Goal: Transaction & Acquisition: Purchase product/service

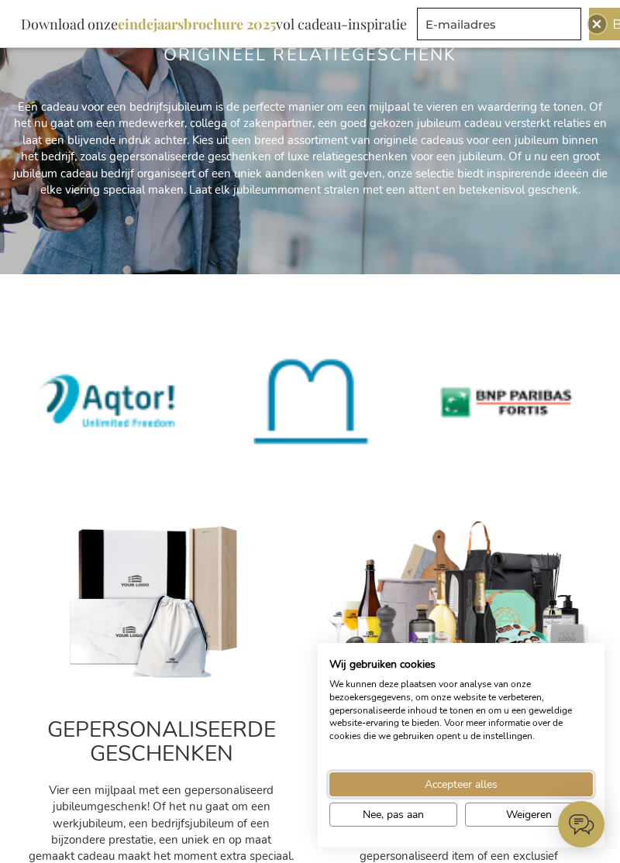
click at [515, 796] on button "Accepteer alles" at bounding box center [460, 784] width 263 height 24
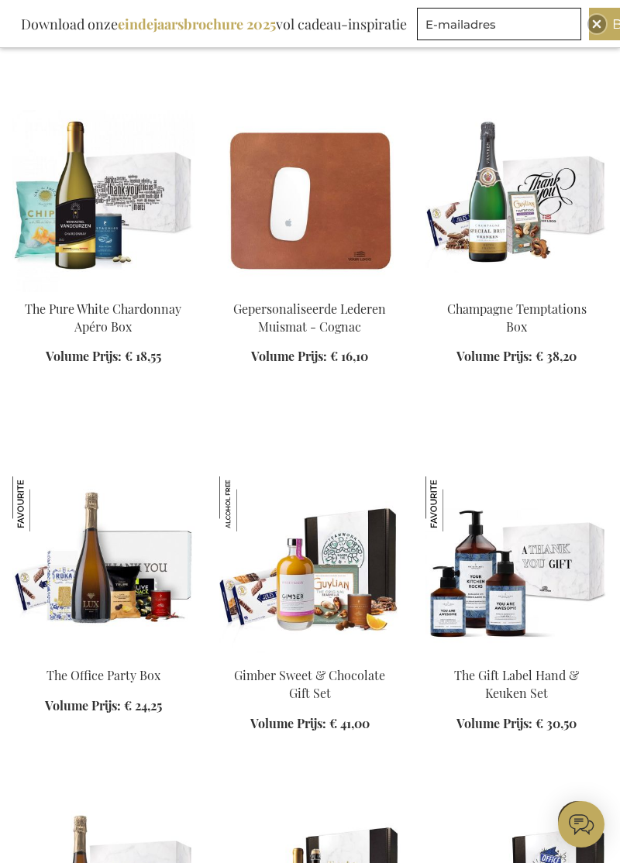
scroll to position [2193, 0]
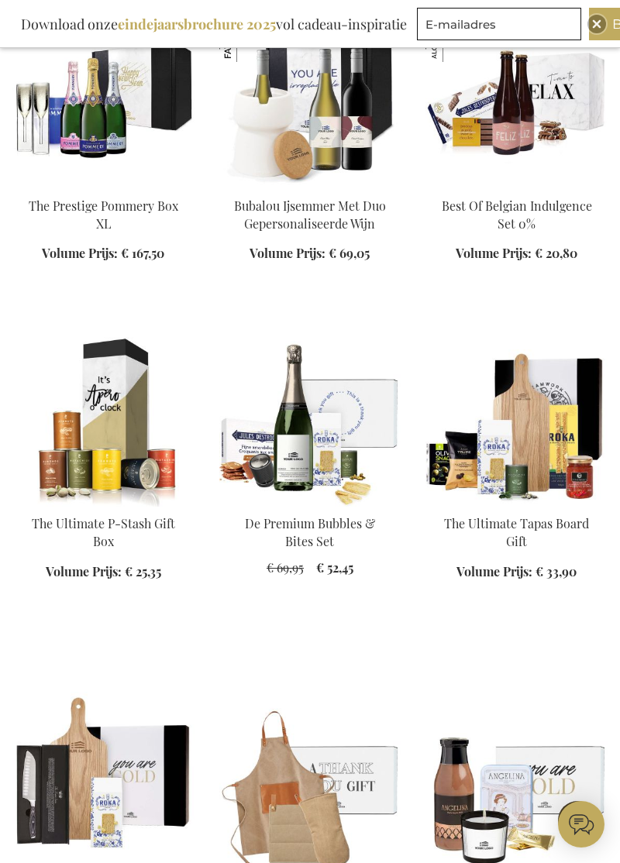
scroll to position [4635, 0]
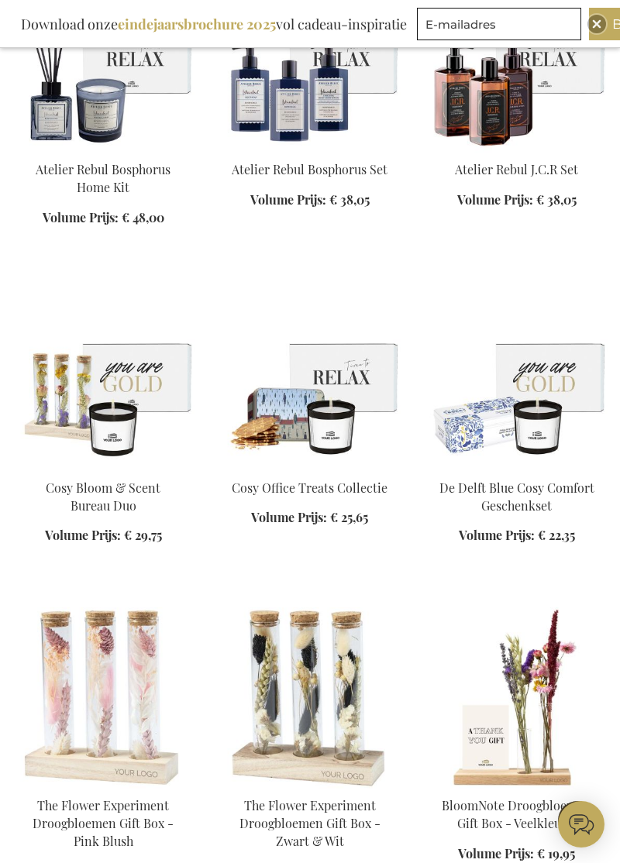
scroll to position [5660, 0]
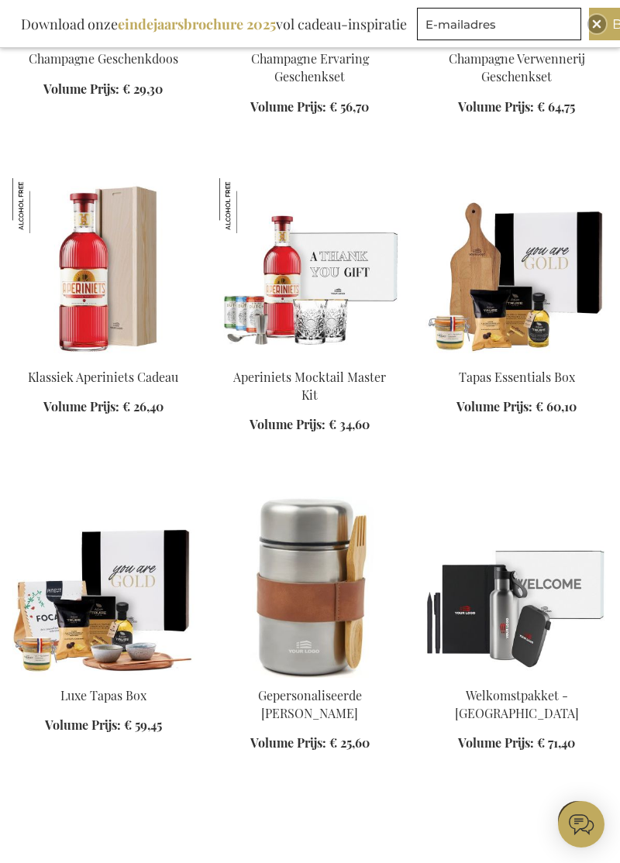
scroll to position [7141, 0]
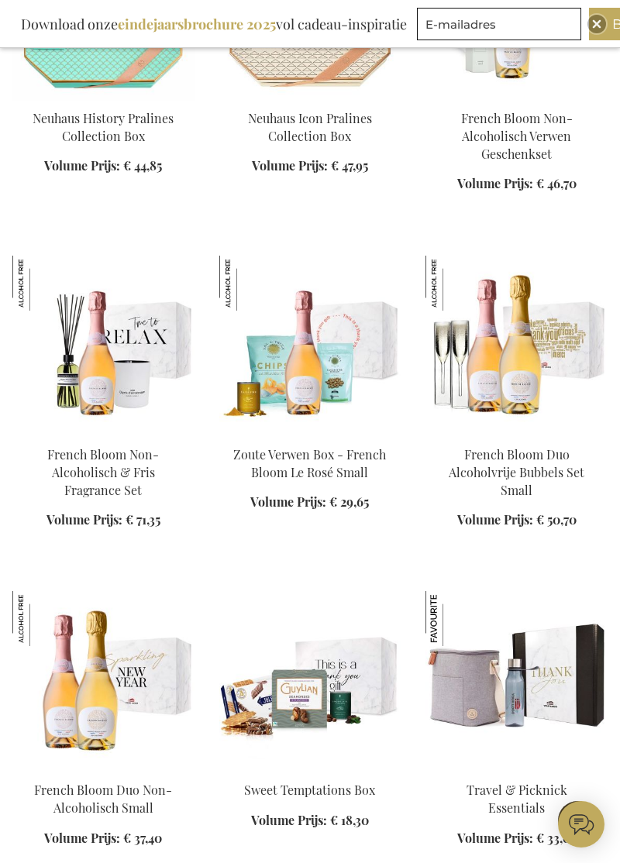
scroll to position [9422, 0]
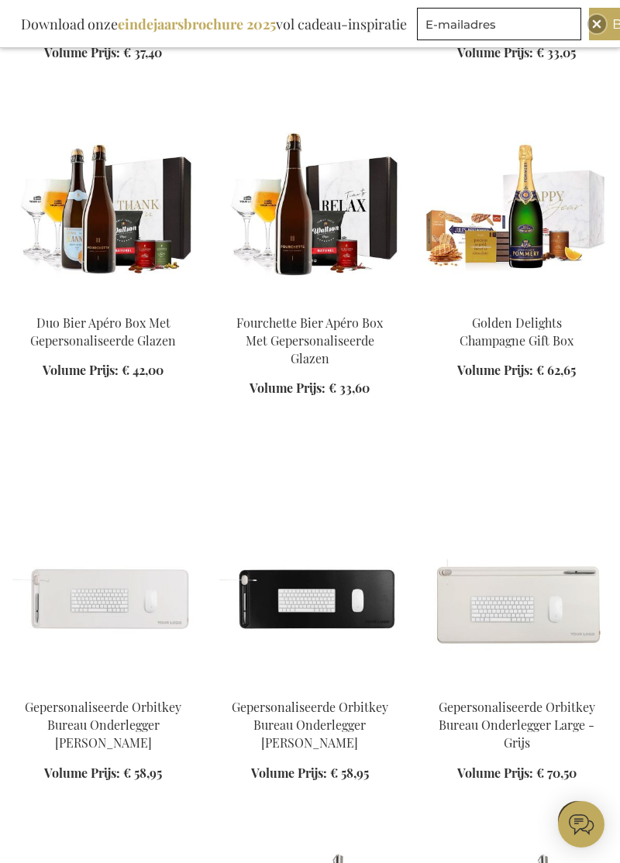
scroll to position [10207, 0]
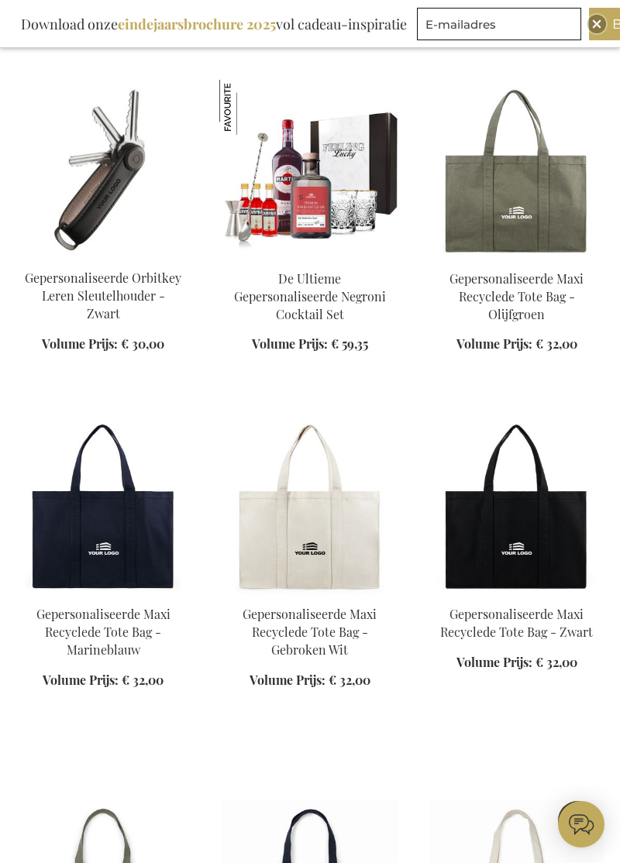
scroll to position [11308, 0]
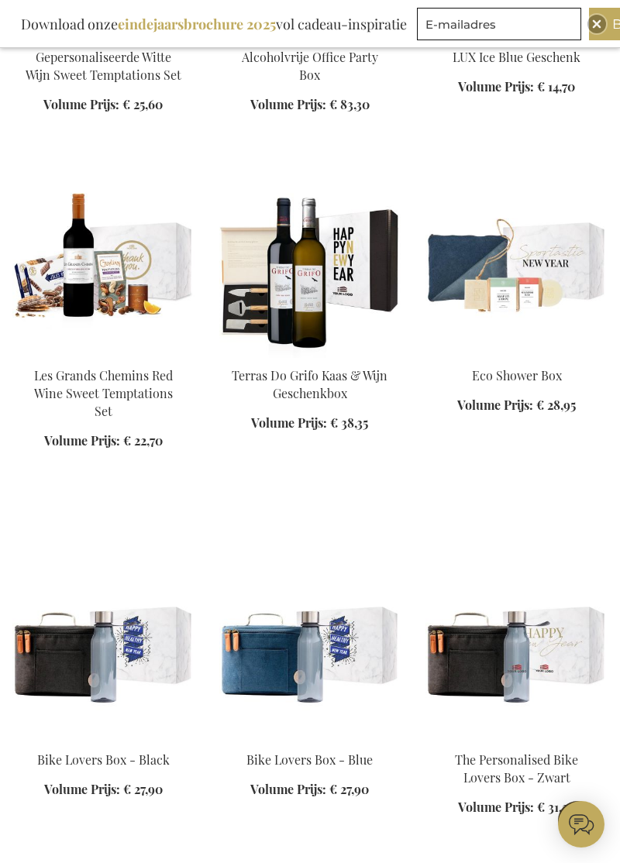
scroll to position [14207, 0]
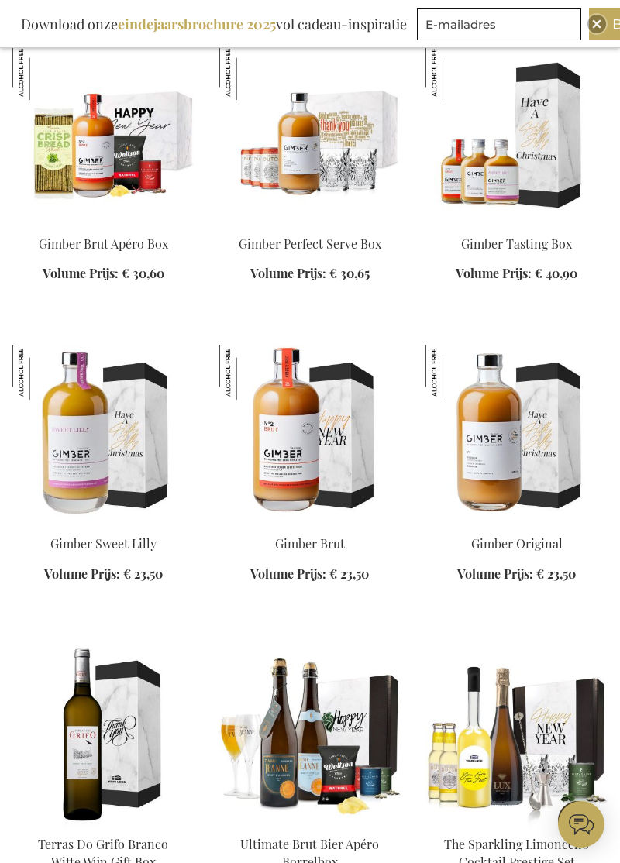
click at [514, 816] on img at bounding box center [516, 736] width 182 height 182
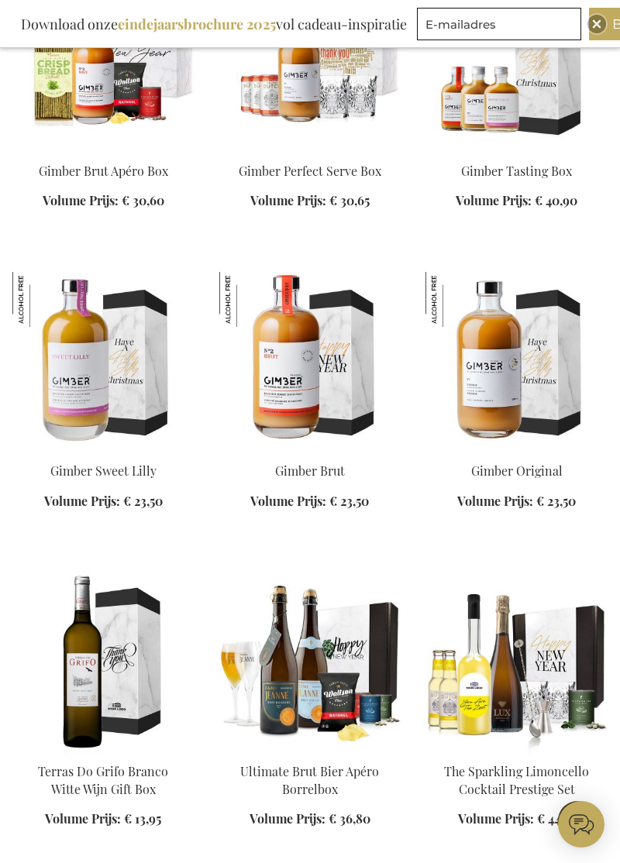
scroll to position [16441, 0]
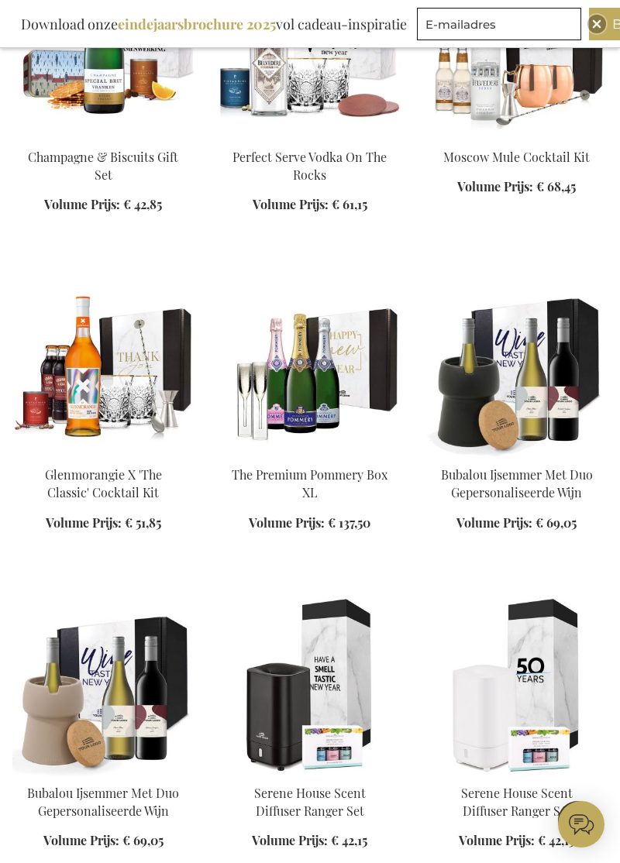
scroll to position [6713, 0]
